Goal: Task Accomplishment & Management: Complete application form

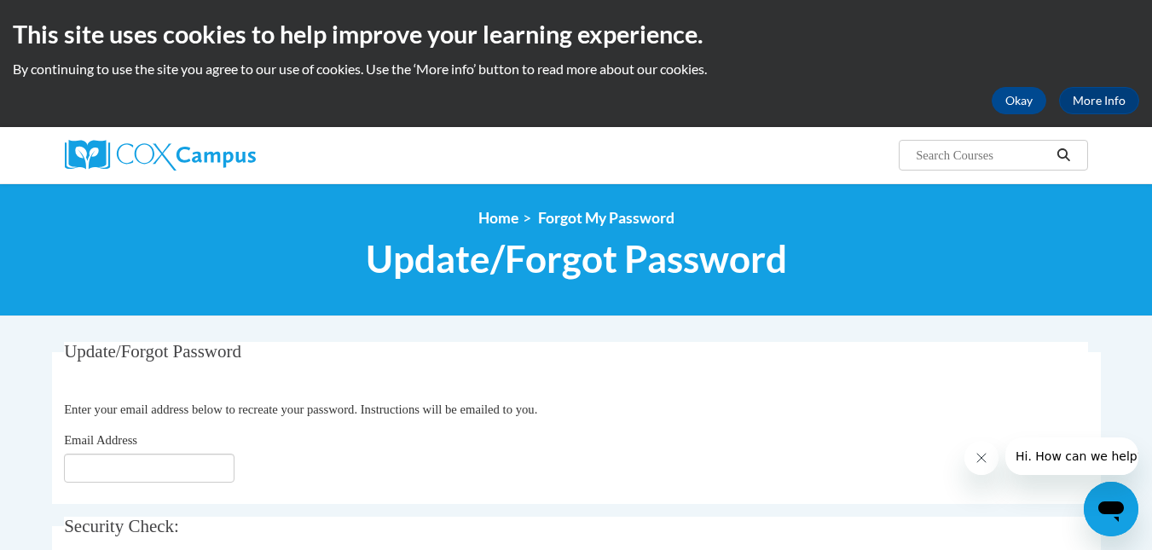
scroll to position [171, 0]
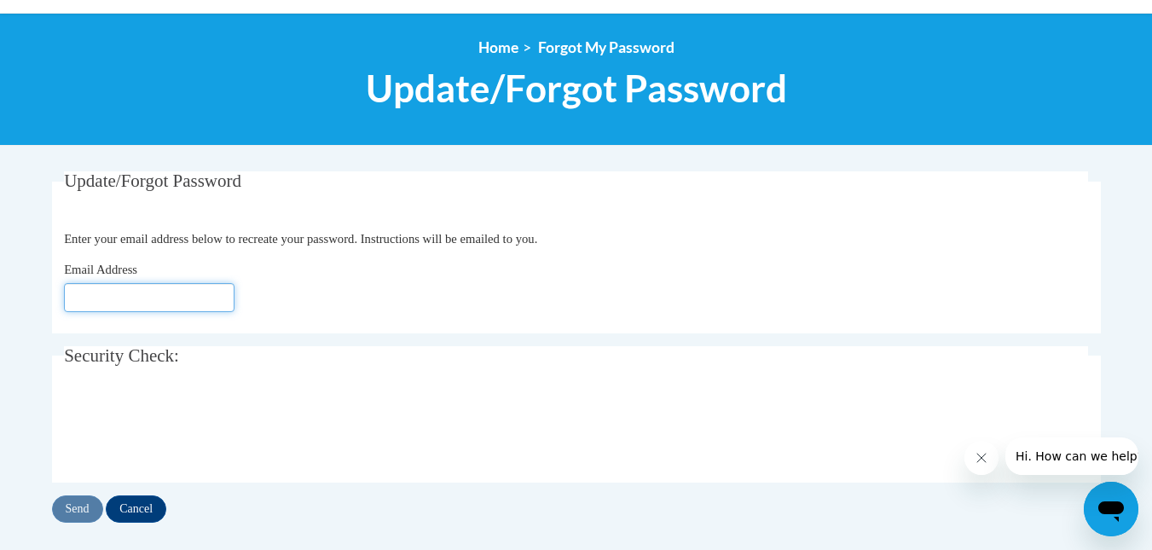
drag, startPoint x: 211, startPoint y: 296, endPoint x: 235, endPoint y: 312, distance: 28.8
click at [211, 296] on input "Email Address" at bounding box center [149, 297] width 171 height 29
type input "jsigman@kusd.edu"
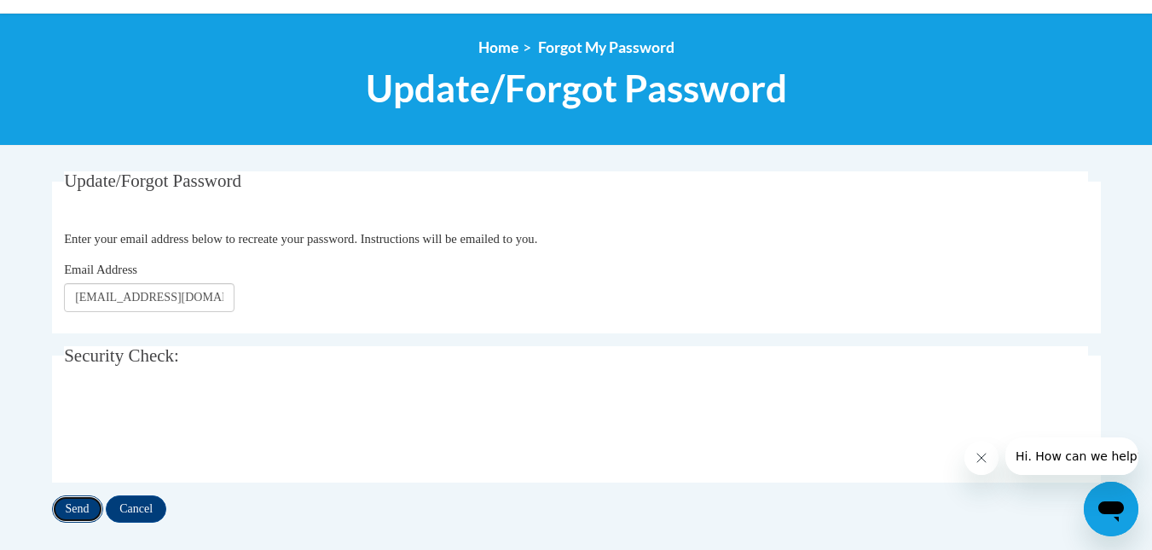
click at [78, 500] on input "Send" at bounding box center [77, 508] width 51 height 27
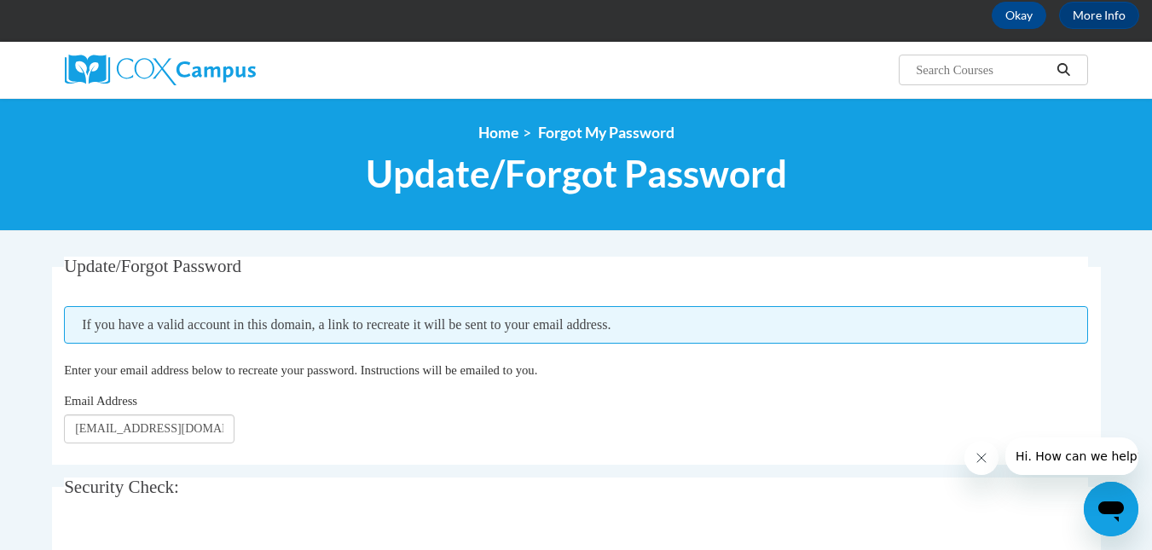
scroll to position [256, 0]
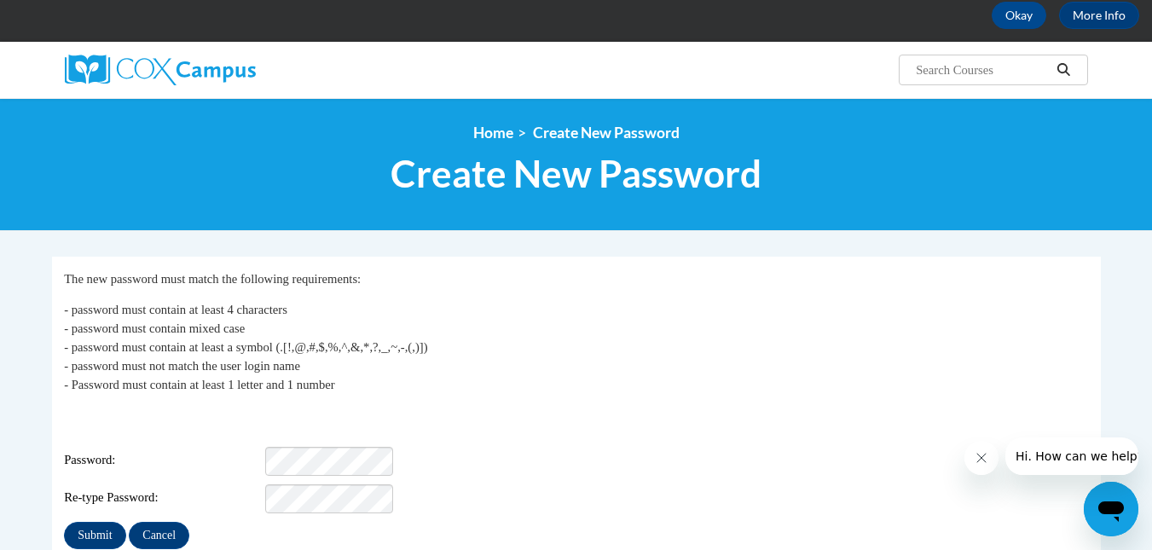
scroll to position [171, 0]
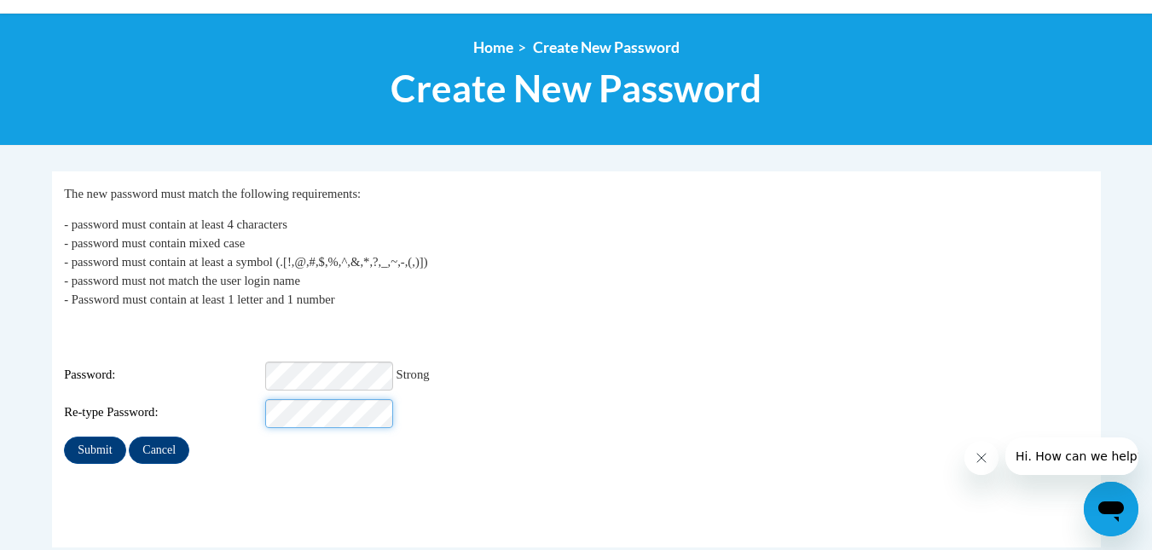
click at [64, 436] on input "Submit" at bounding box center [94, 449] width 61 height 27
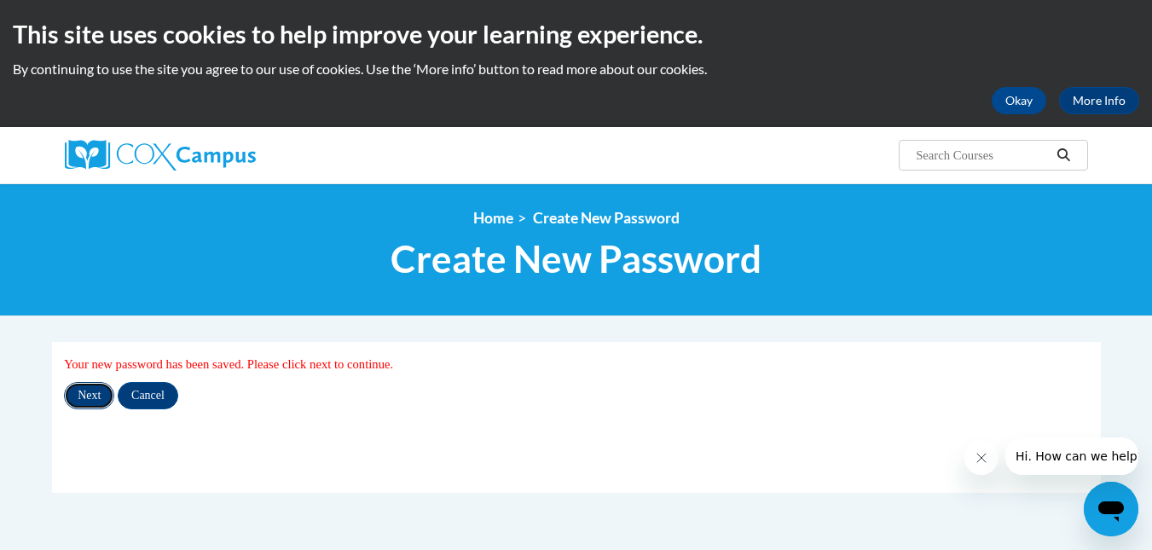
click at [92, 387] on input "Next" at bounding box center [89, 395] width 50 height 27
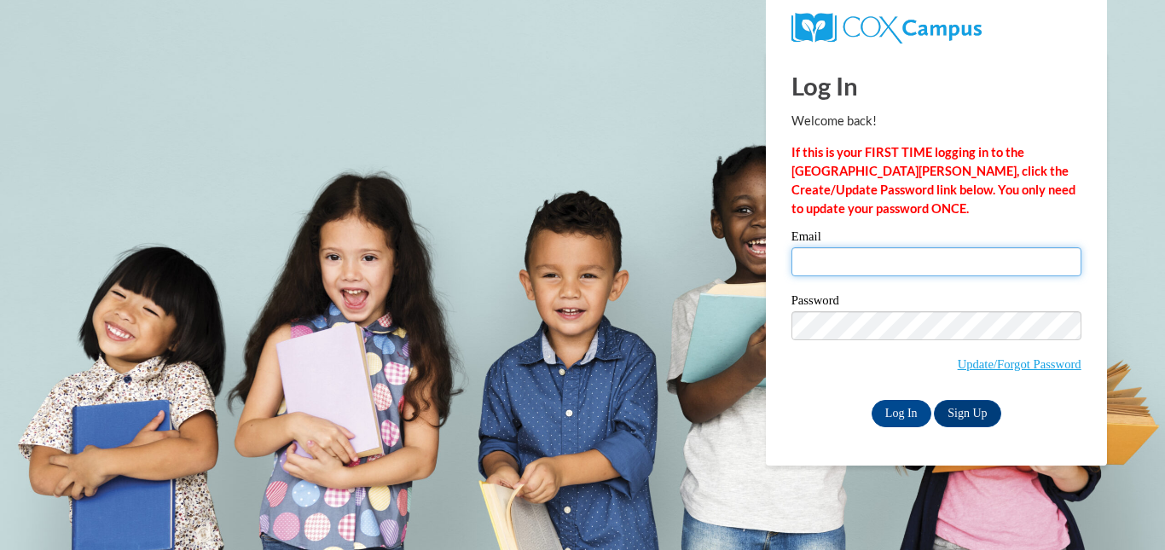
click at [969, 269] on input "Email" at bounding box center [936, 261] width 290 height 29
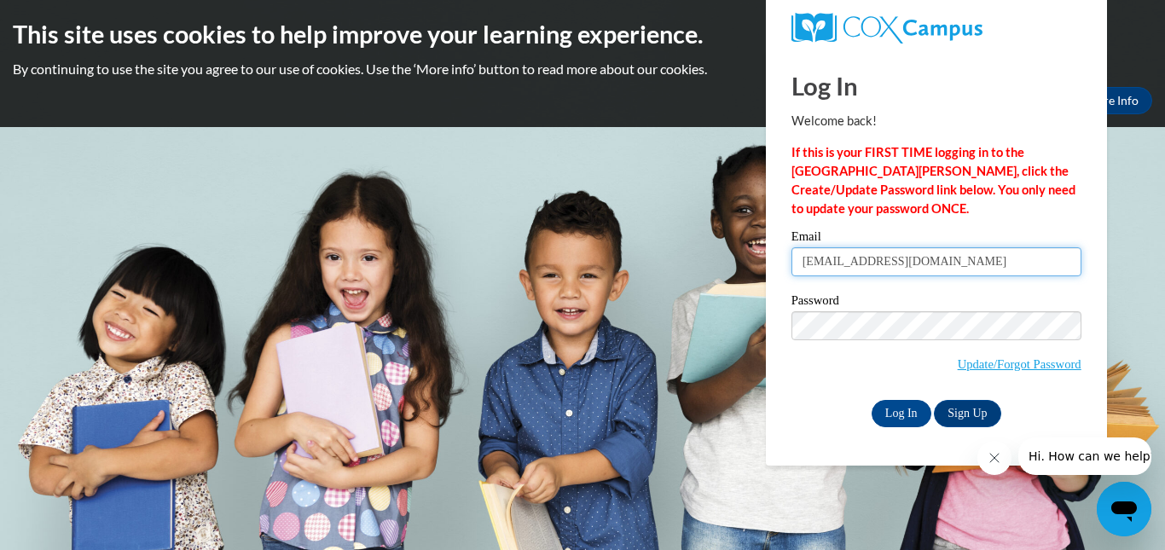
type input "[EMAIL_ADDRESS][DOMAIN_NAME]"
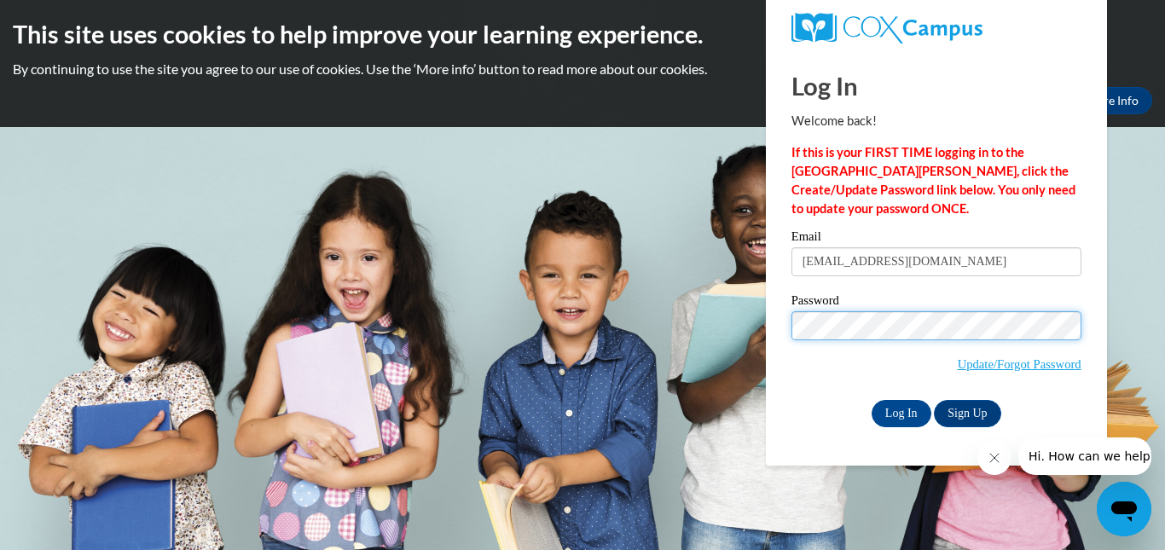
click at [871, 400] on input "Log In" at bounding box center [901, 413] width 60 height 27
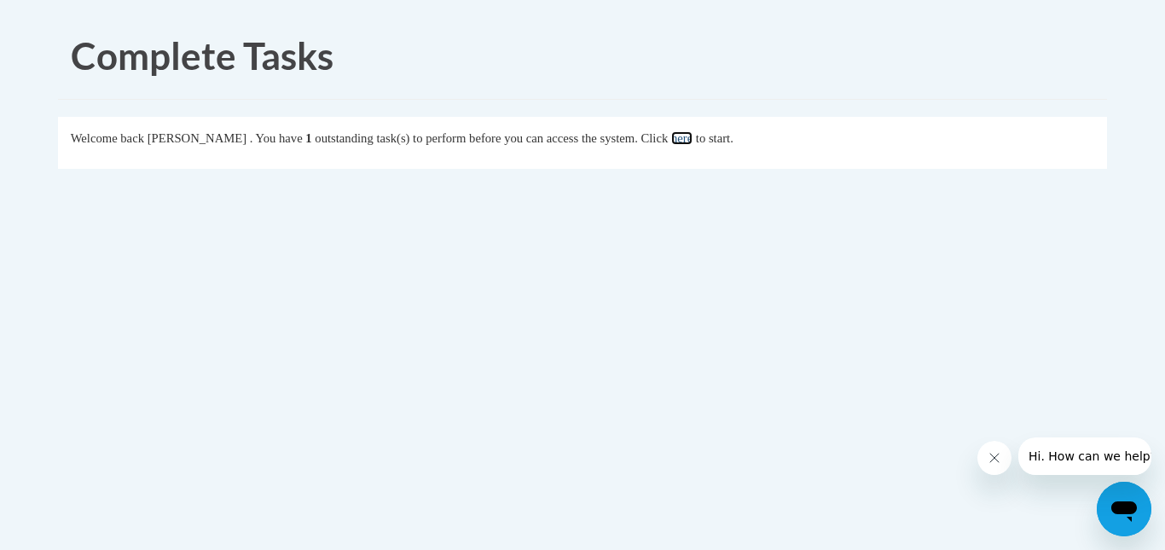
click at [692, 135] on link "here" at bounding box center [681, 138] width 21 height 14
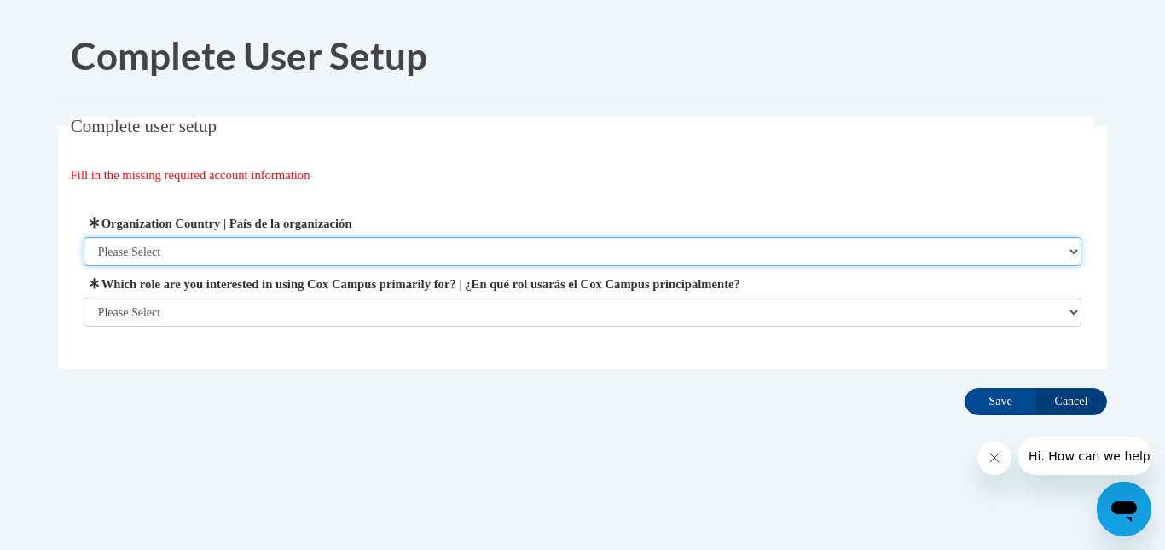
click at [310, 248] on select "Please Select [GEOGRAPHIC_DATA] | [GEOGRAPHIC_DATA] Outside of [GEOGRAPHIC_DATA…" at bounding box center [583, 251] width 998 height 29
select select "ad49bcad-a171-4b2e-b99c-48b446064914"
click at [84, 237] on select "Please Select [GEOGRAPHIC_DATA] | [GEOGRAPHIC_DATA] Outside of [GEOGRAPHIC_DATA…" at bounding box center [583, 251] width 998 height 29
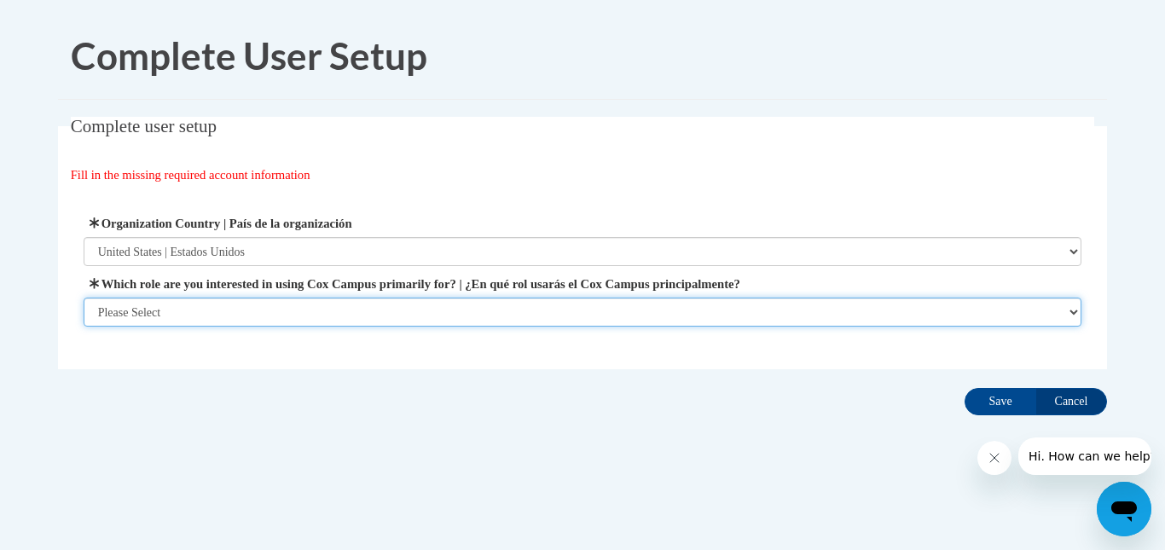
click at [307, 309] on select "Please Select College/University | Colegio/Universidad Community/Nonprofit Part…" at bounding box center [583, 312] width 998 height 29
select select "fbf2d438-af2f-41f8-98f1-81c410e29de3"
click at [84, 327] on select "Please Select College/University | Colegio/Universidad Community/Nonprofit Part…" at bounding box center [583, 312] width 998 height 29
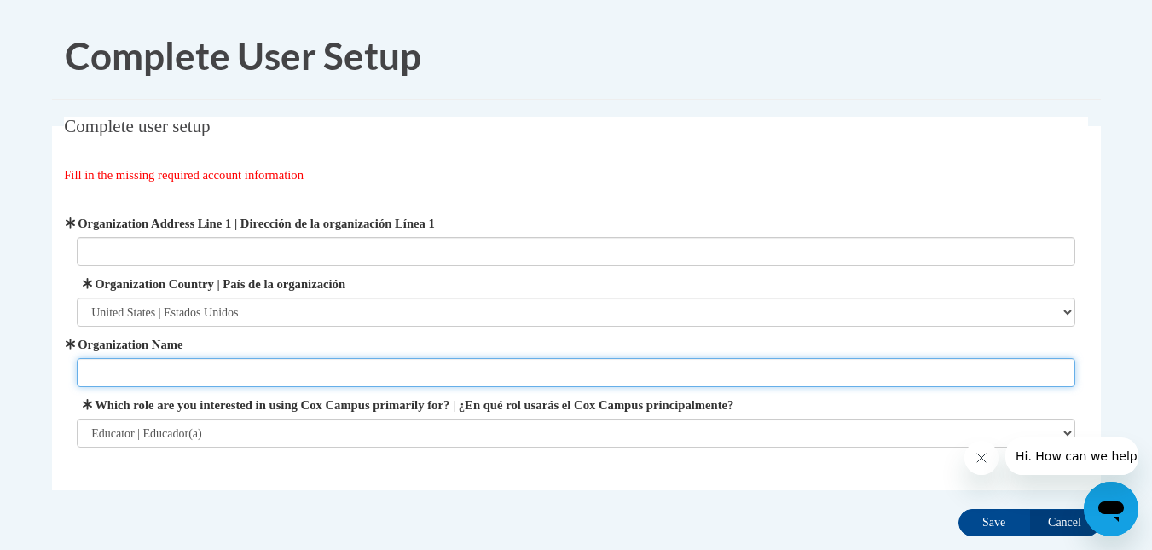
click at [394, 378] on input "Organization Name" at bounding box center [576, 372] width 998 height 29
type input "P"
type input "[GEOGRAPHIC_DATA]"
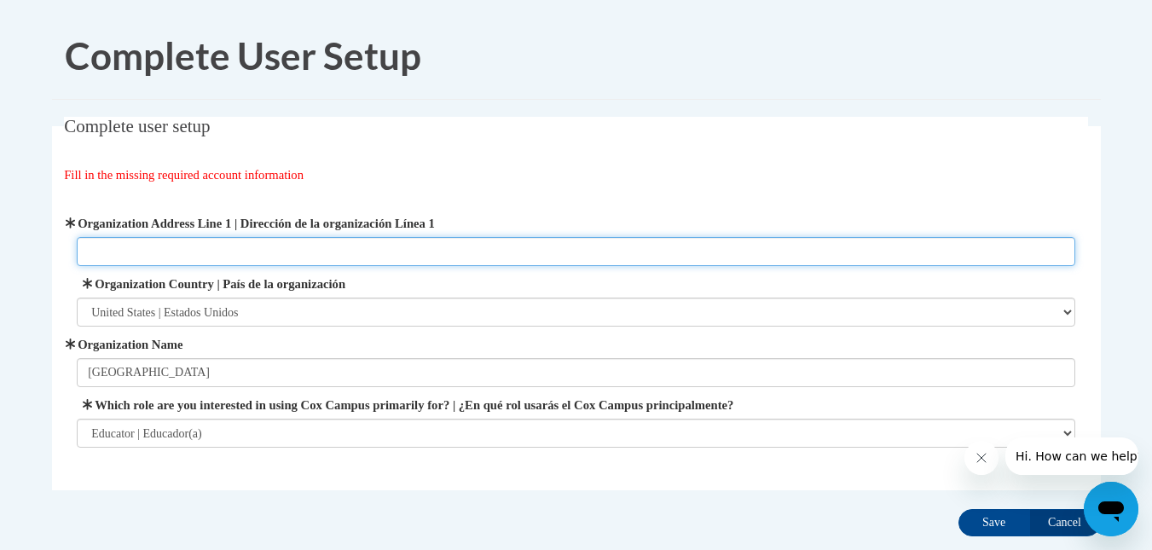
click at [338, 246] on input "Organization Address Line 1 | Dirección de la organización Línea 1" at bounding box center [576, 251] width 998 height 29
type input "[STREET_ADDRESS][PERSON_NAME]"
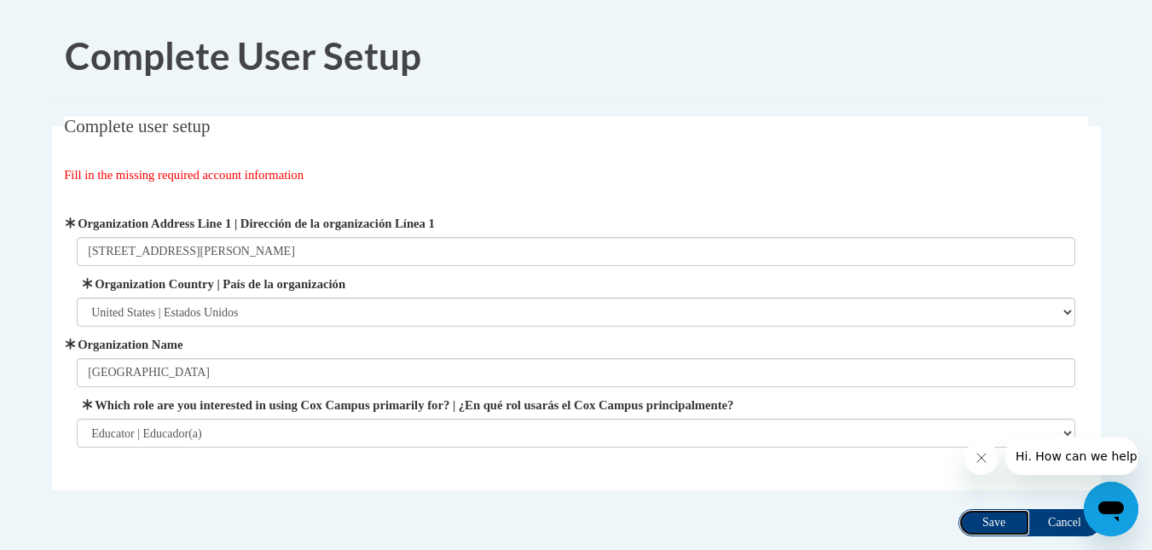
click at [1007, 516] on input "Save" at bounding box center [994, 522] width 72 height 27
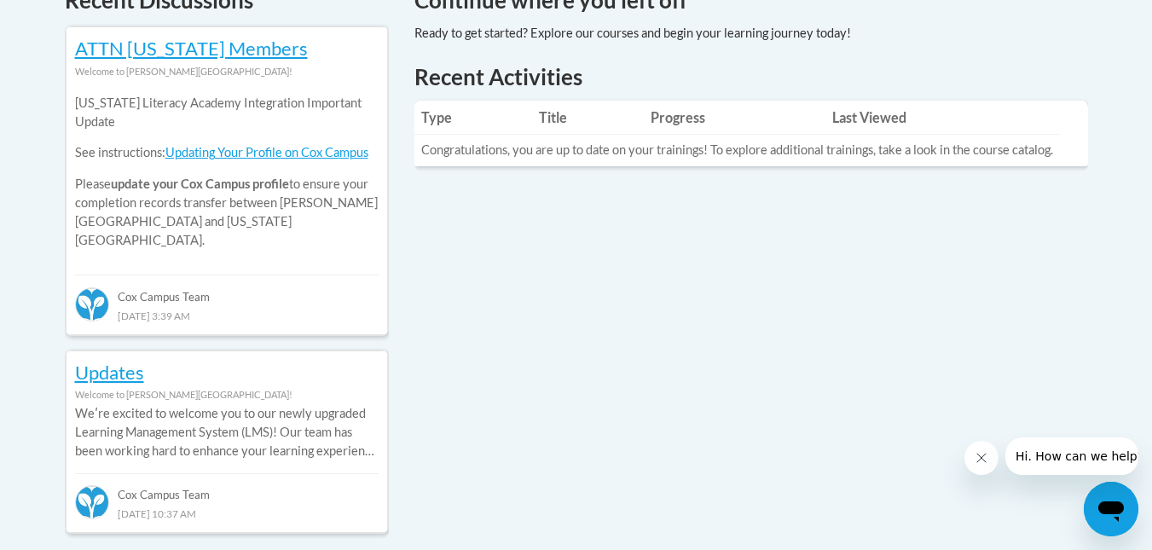
scroll to position [853, 0]
